Goal: Navigation & Orientation: Find specific page/section

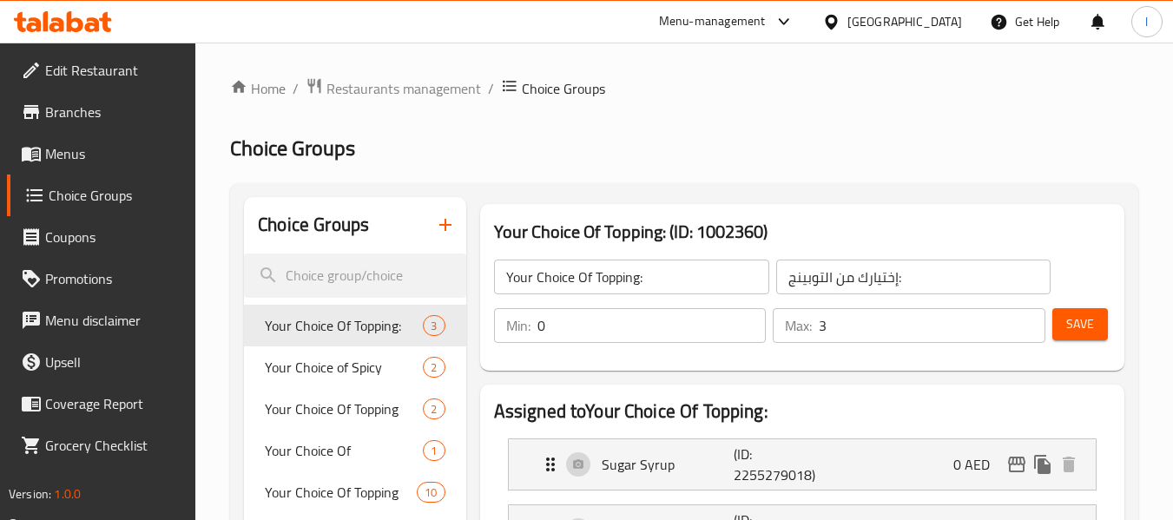
click at [917, 24] on div "[GEOGRAPHIC_DATA]" at bounding box center [904, 21] width 115 height 19
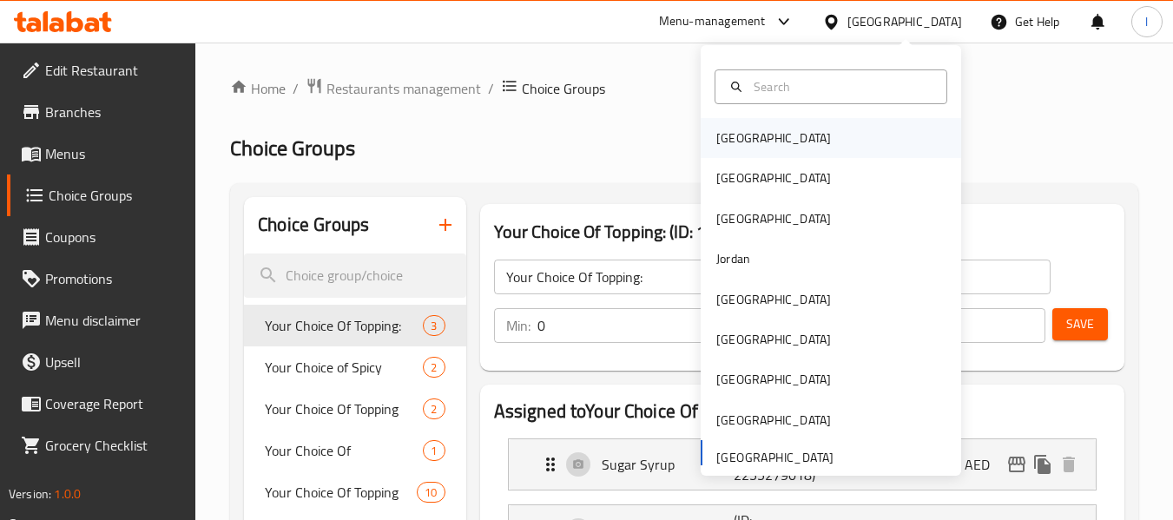
click at [748, 148] on div "[GEOGRAPHIC_DATA]" at bounding box center [773, 138] width 142 height 40
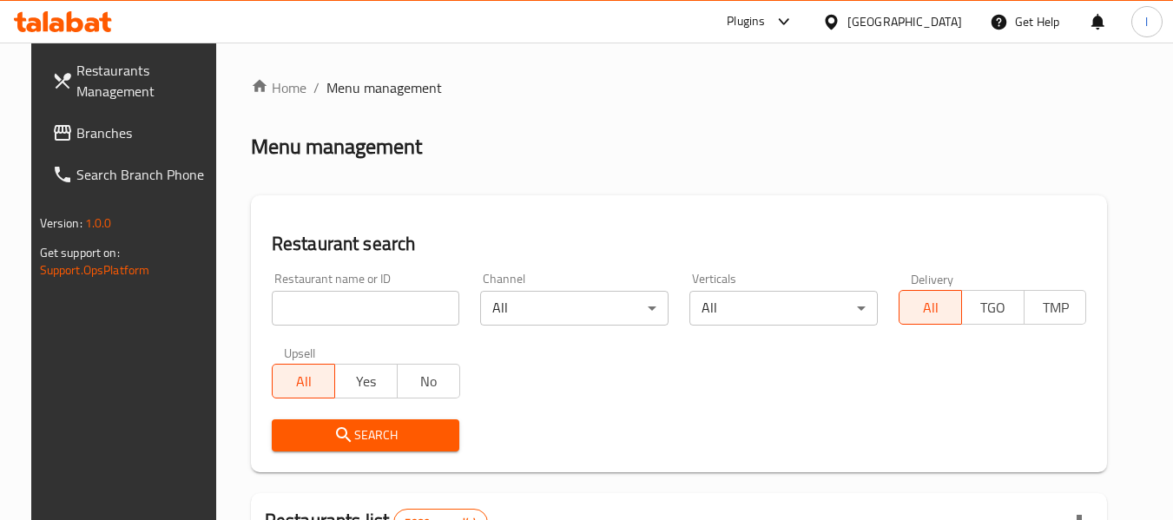
click at [847, 25] on div at bounding box center [834, 21] width 25 height 19
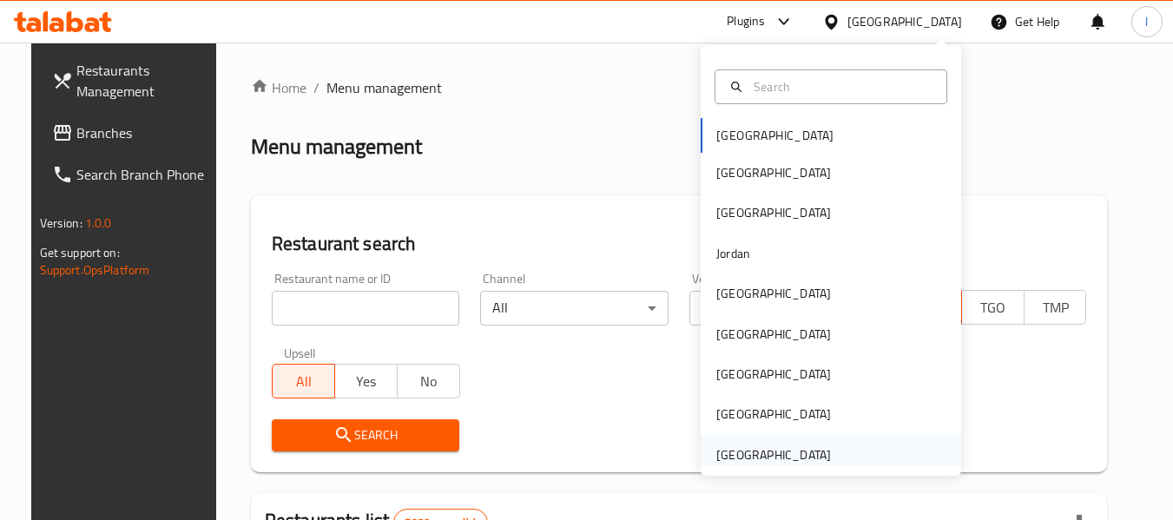
click at [724, 461] on div "[GEOGRAPHIC_DATA]" at bounding box center [773, 454] width 115 height 19
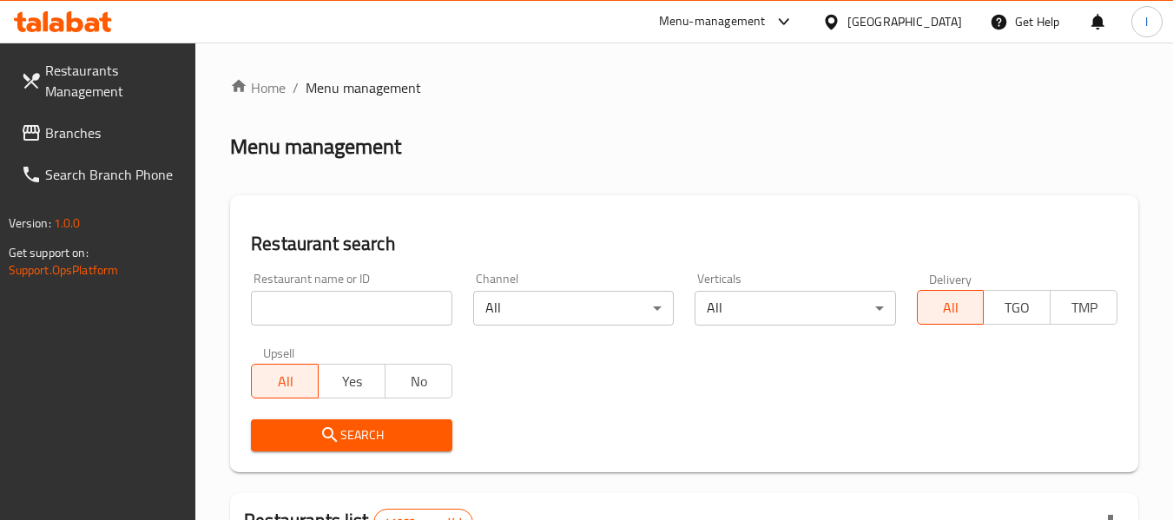
click at [84, 133] on span "Branches" at bounding box center [113, 132] width 137 height 21
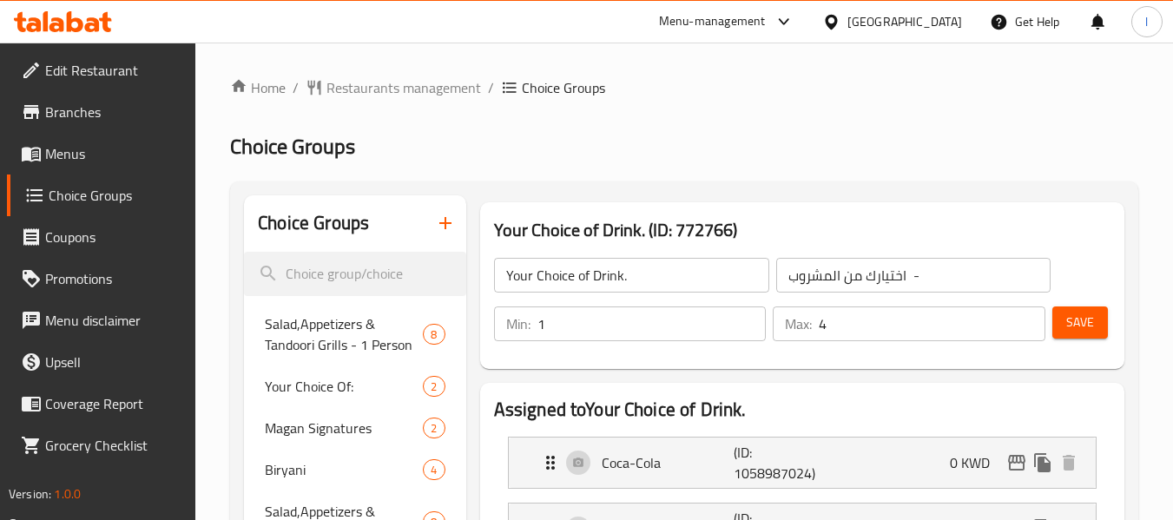
scroll to position [1079, 0]
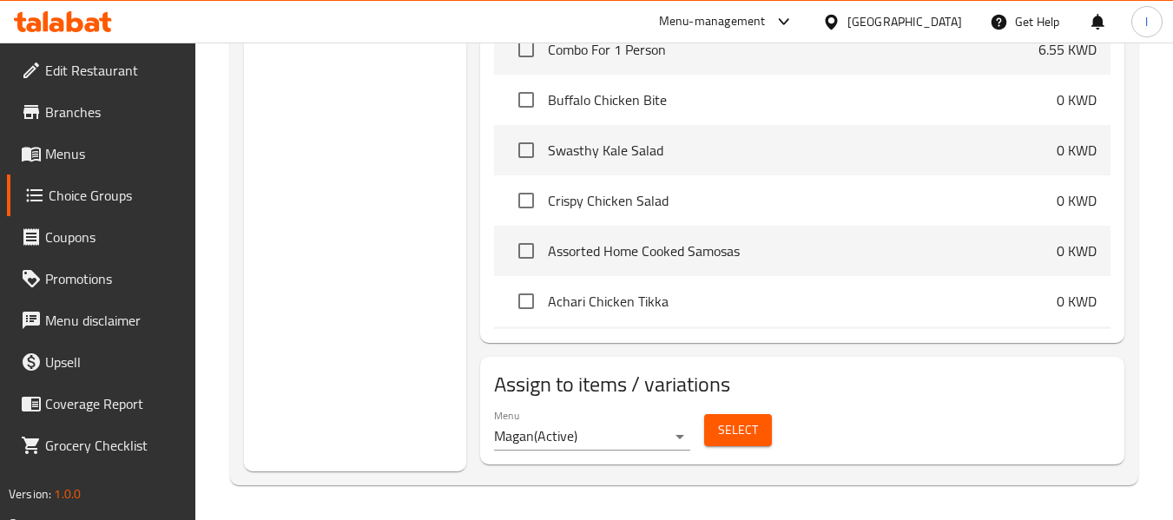
click at [926, 16] on div "[GEOGRAPHIC_DATA]" at bounding box center [904, 21] width 115 height 19
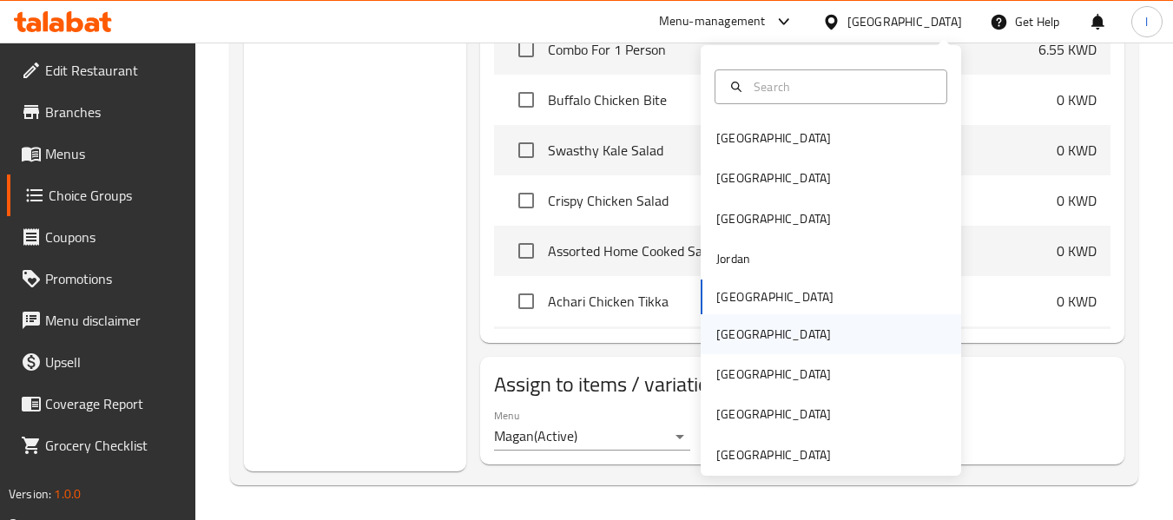
click at [726, 343] on div "[GEOGRAPHIC_DATA]" at bounding box center [773, 334] width 115 height 19
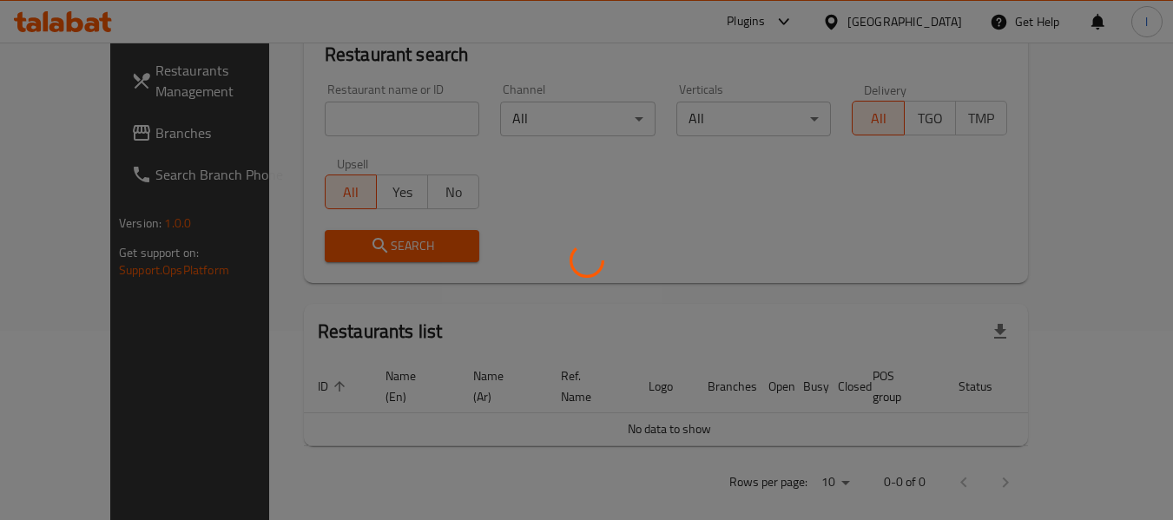
scroll to position [794, 0]
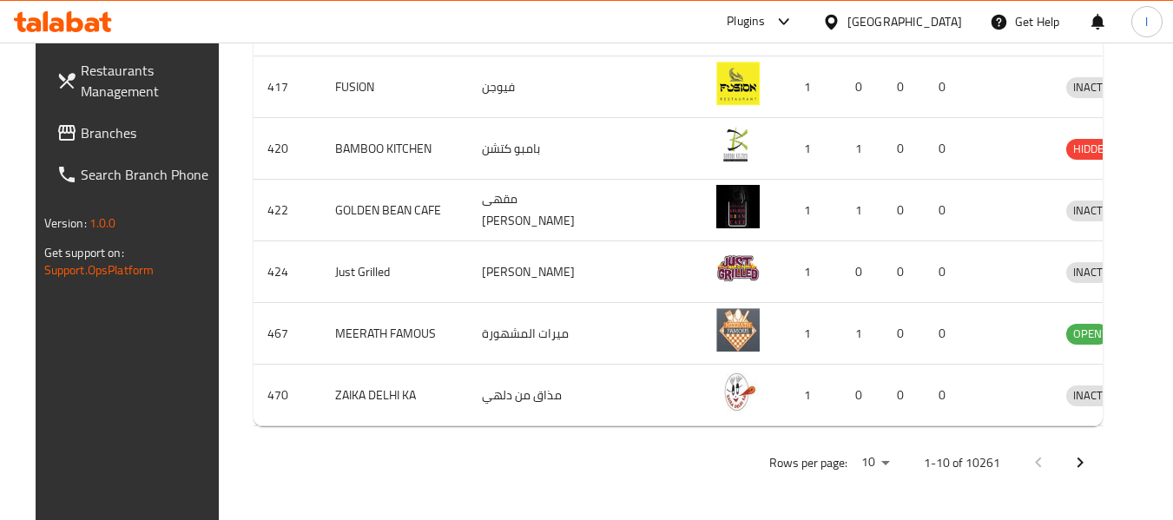
click at [131, 142] on span "Branches" at bounding box center [149, 132] width 137 height 21
